Goal: Transaction & Acquisition: Download file/media

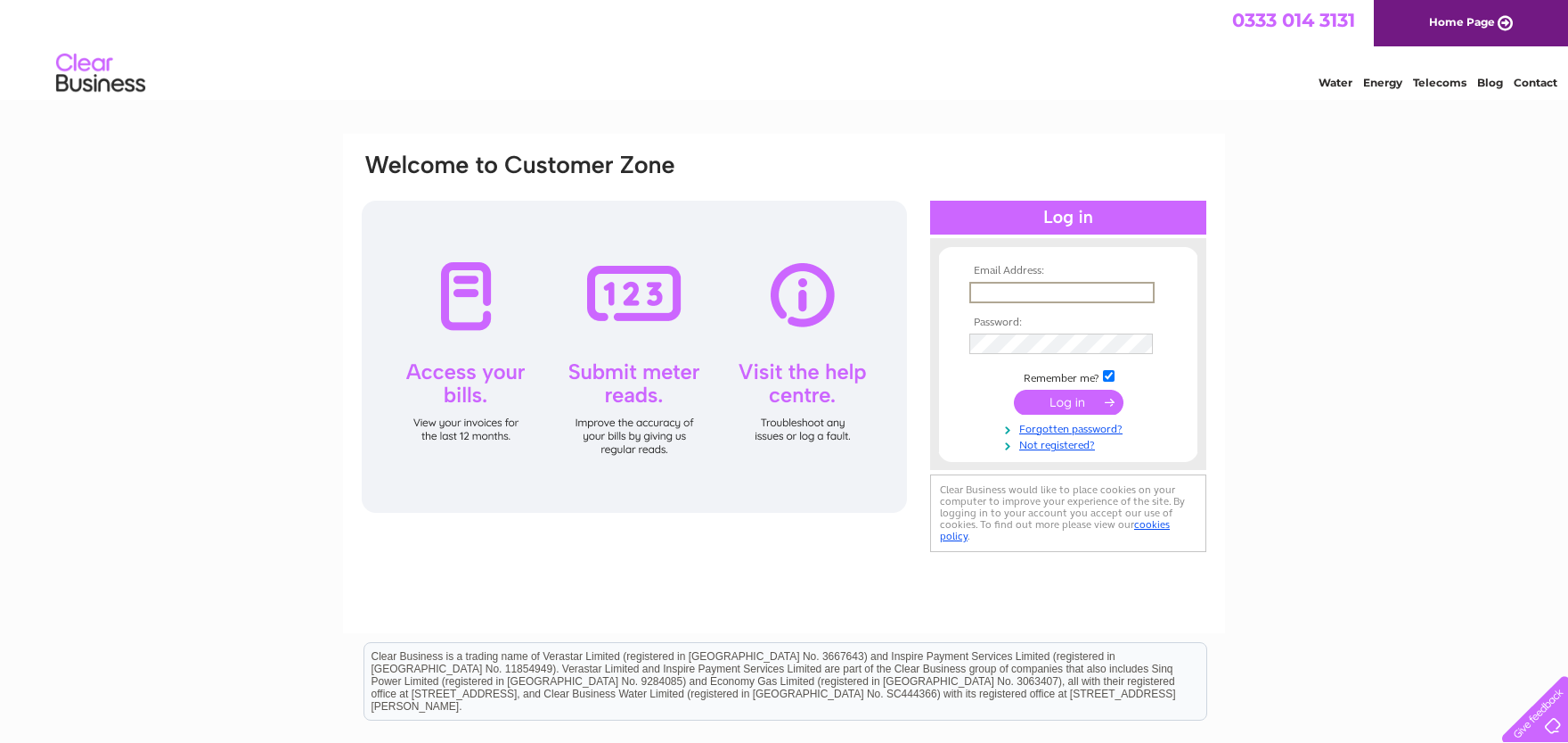
click at [1039, 287] on input "text" at bounding box center [1063, 293] width 185 height 21
type input "italianjobpizzalimited@gmail.com"
click at [1086, 402] on input "submit" at bounding box center [1069, 402] width 110 height 25
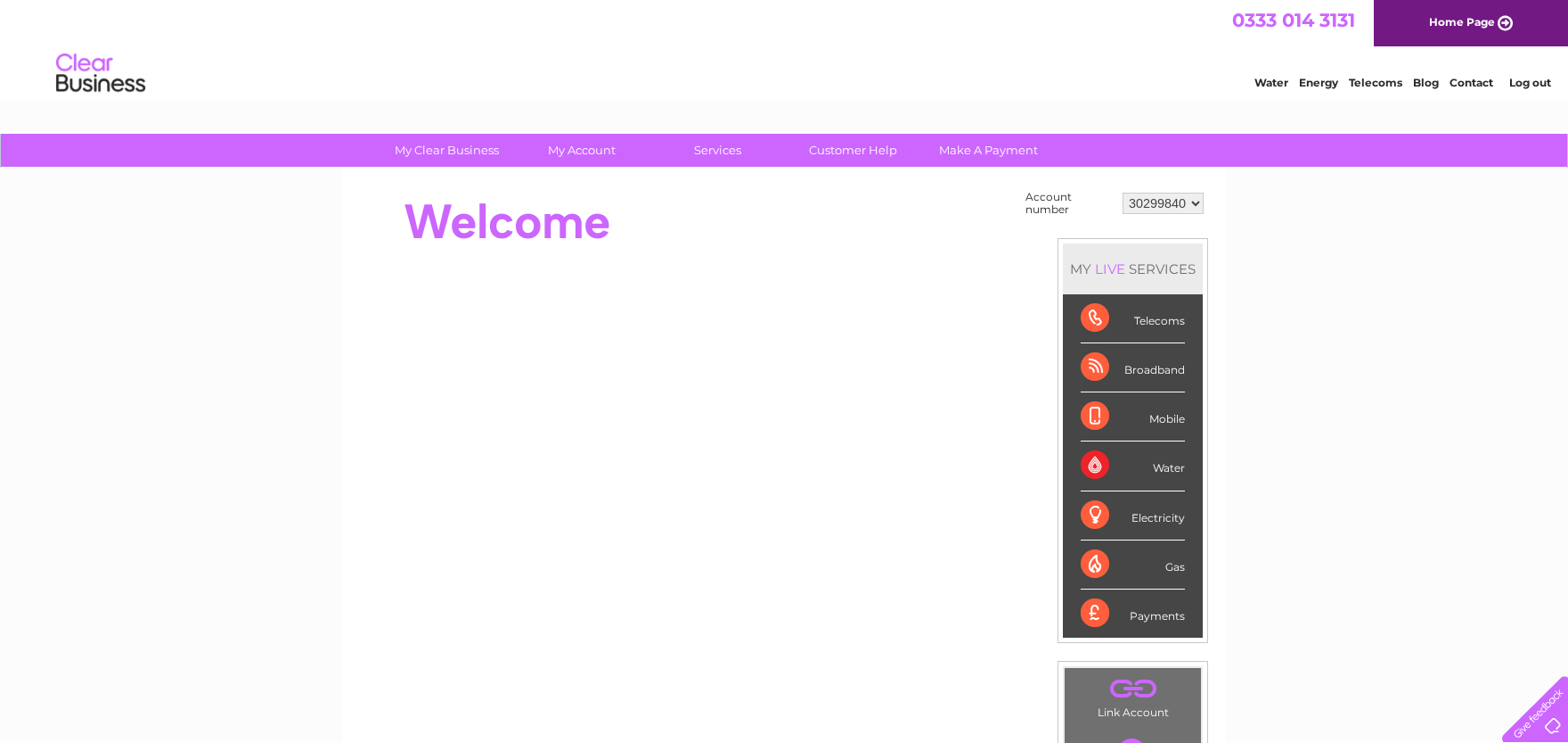
click at [309, 381] on div "My Clear Business Login Details My Details My Preferences Link Account My Accou…" at bounding box center [784, 637] width 1568 height 1006
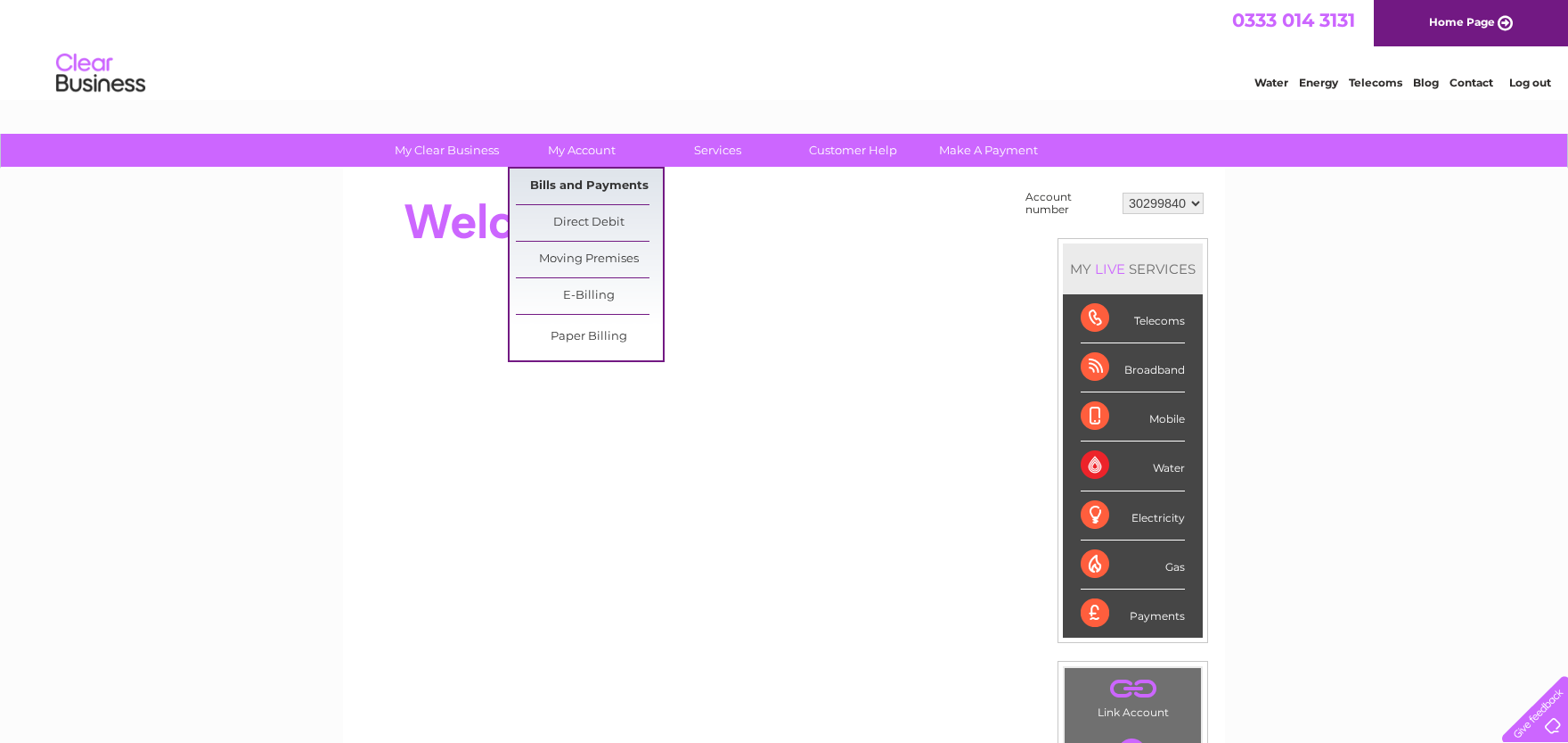
click at [584, 184] on link "Bills and Payments" at bounding box center [589, 186] width 147 height 36
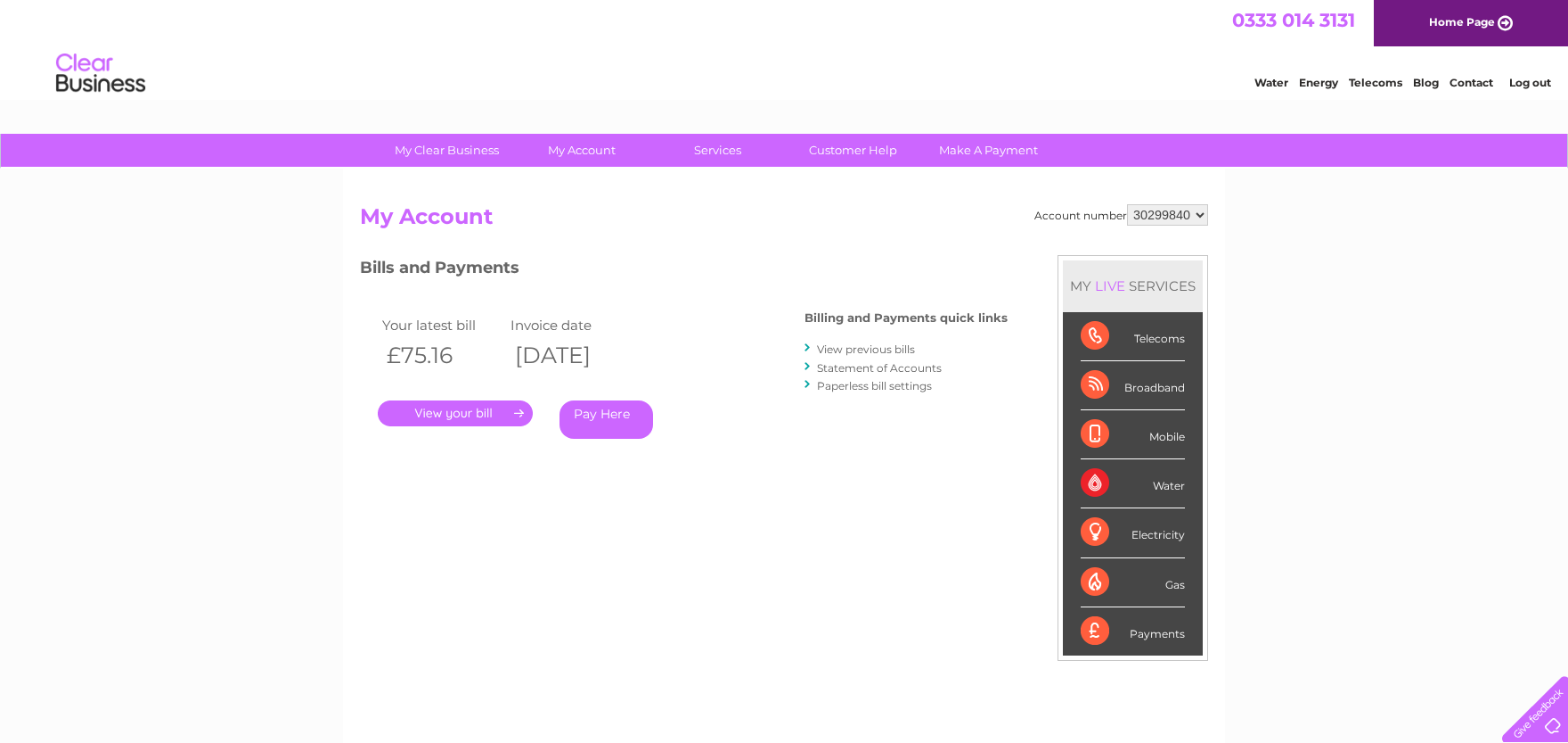
click at [474, 418] on link "." at bounding box center [456, 413] width 155 height 26
click at [861, 350] on link "View previous bills" at bounding box center [866, 349] width 98 height 13
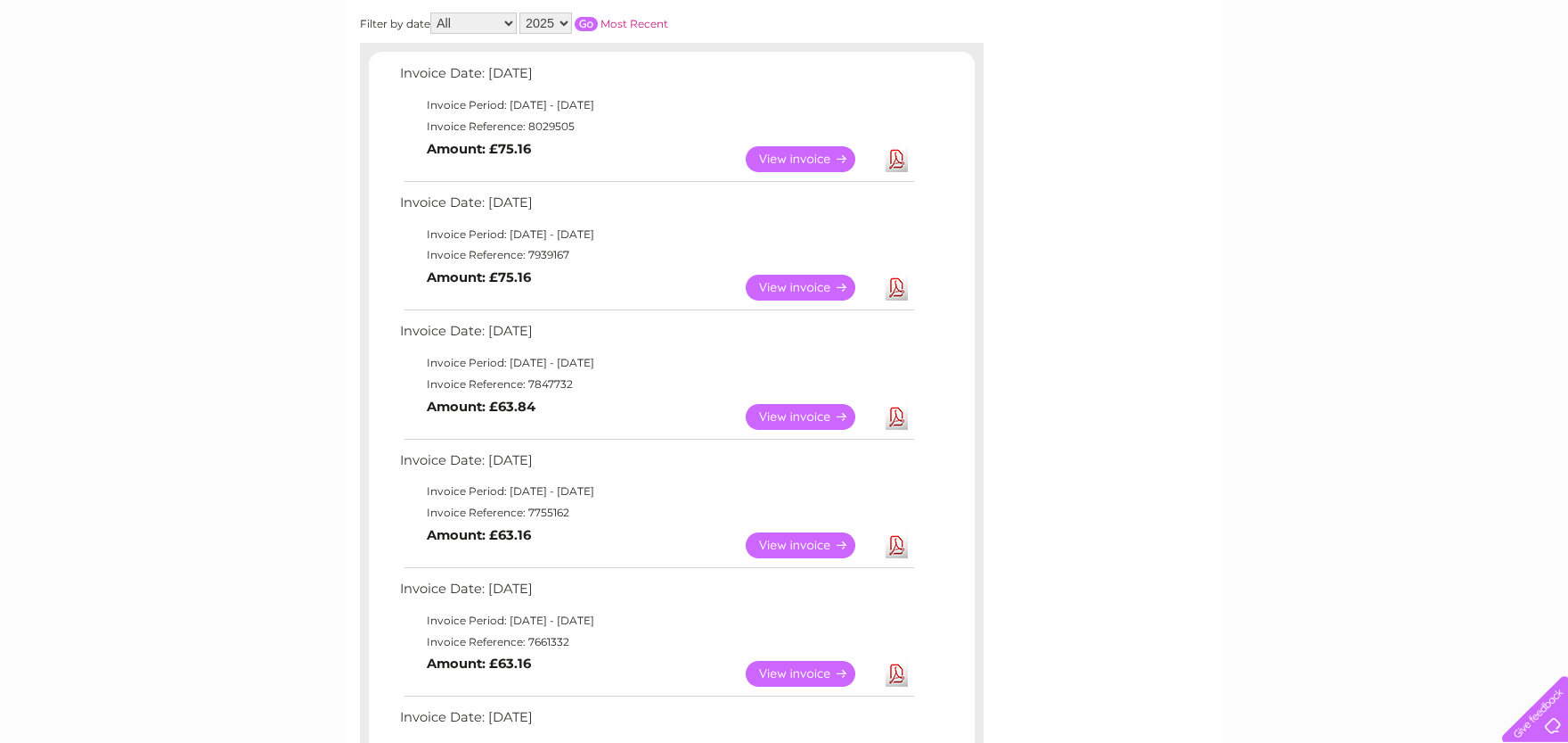
scroll to position [326, 0]
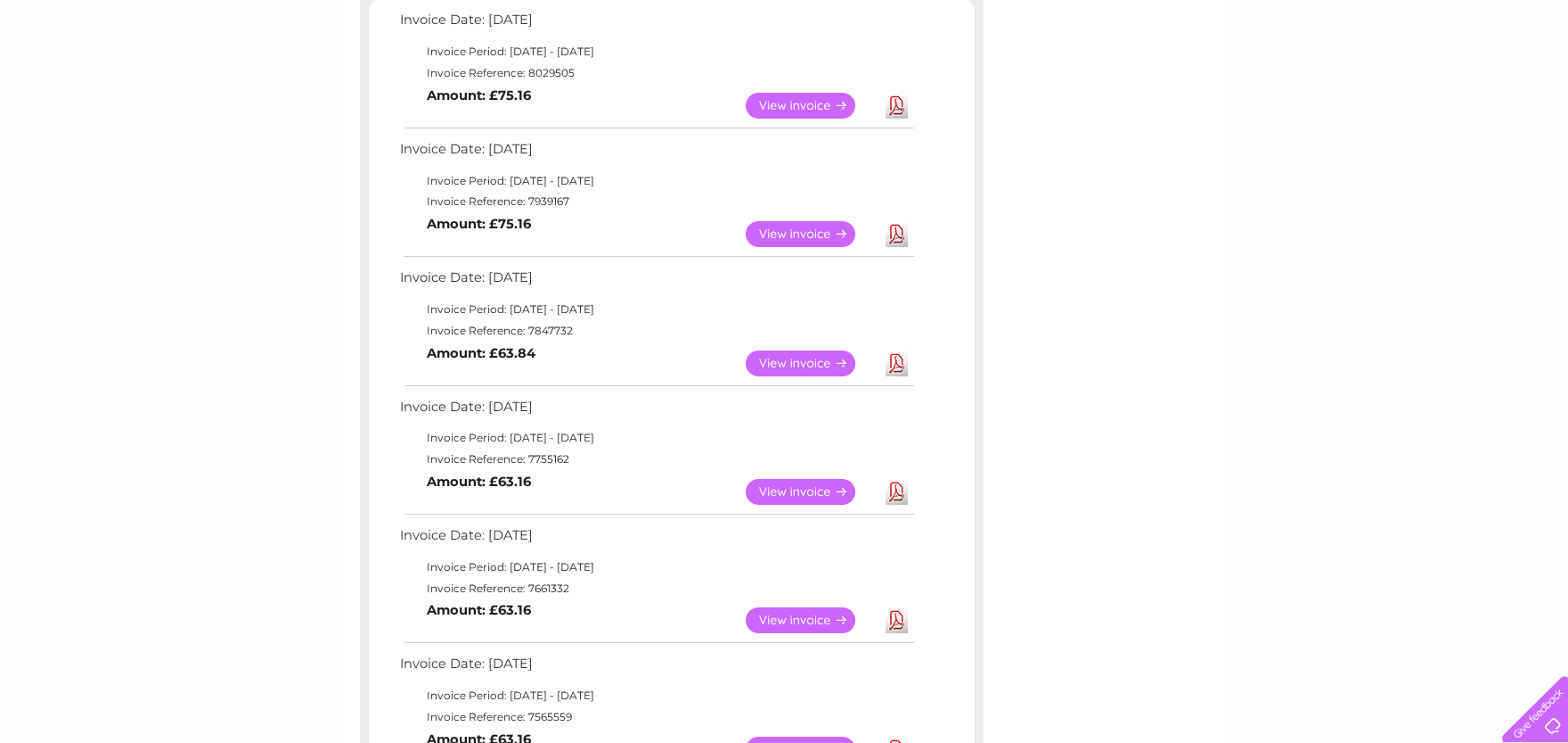
drag, startPoint x: 495, startPoint y: 412, endPoint x: 574, endPoint y: 409, distance: 79.1
click at [574, 409] on td "Invoice Date: [DATE]" at bounding box center [656, 411] width 521 height 33
click at [501, 408] on td "Invoice Date: [DATE]" at bounding box center [656, 411] width 521 height 33
click at [899, 491] on link "Download" at bounding box center [897, 491] width 22 height 26
click at [899, 363] on link "Download" at bounding box center [897, 363] width 22 height 26
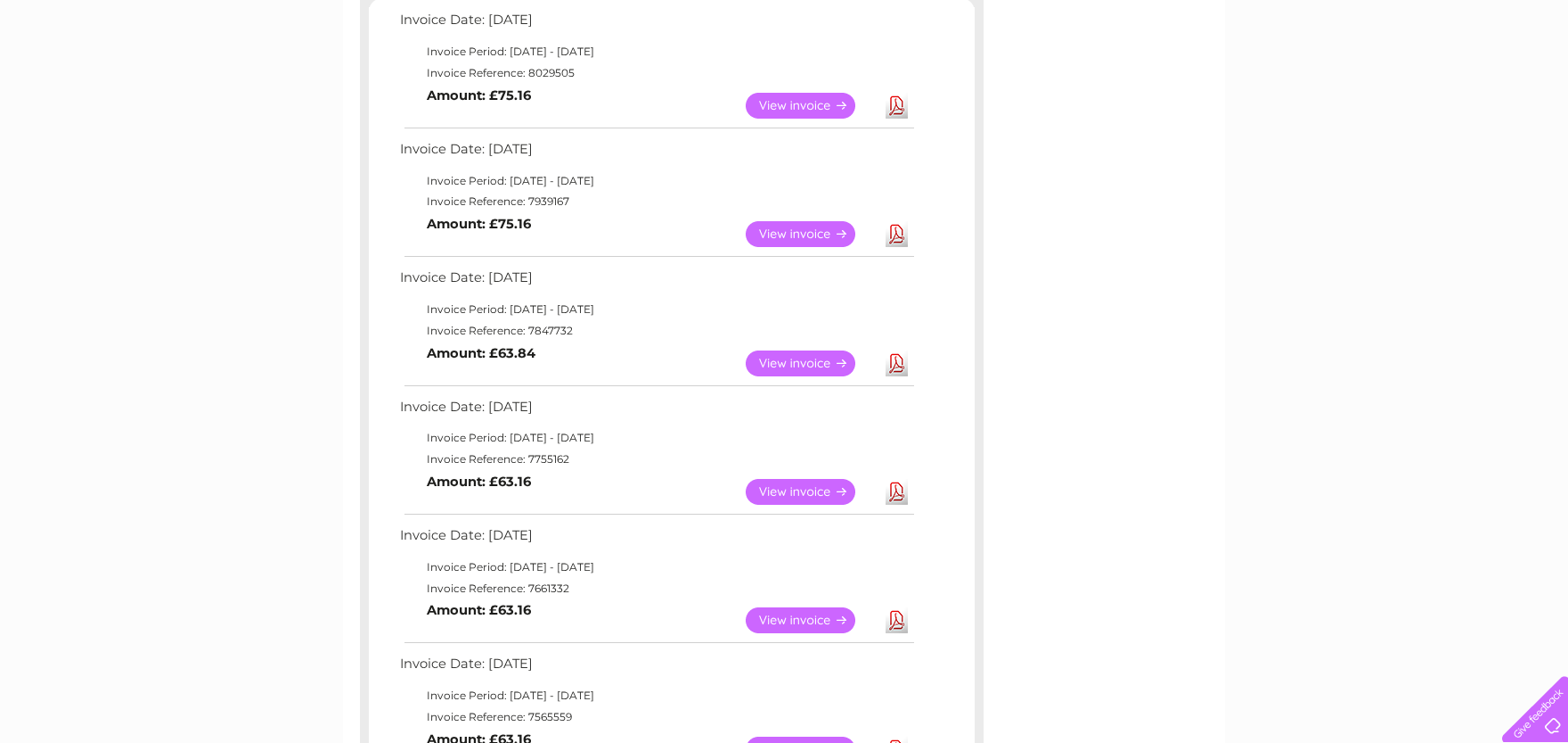
click at [892, 239] on link "Download" at bounding box center [897, 234] width 22 height 26
